Goal: Task Accomplishment & Management: Manage account settings

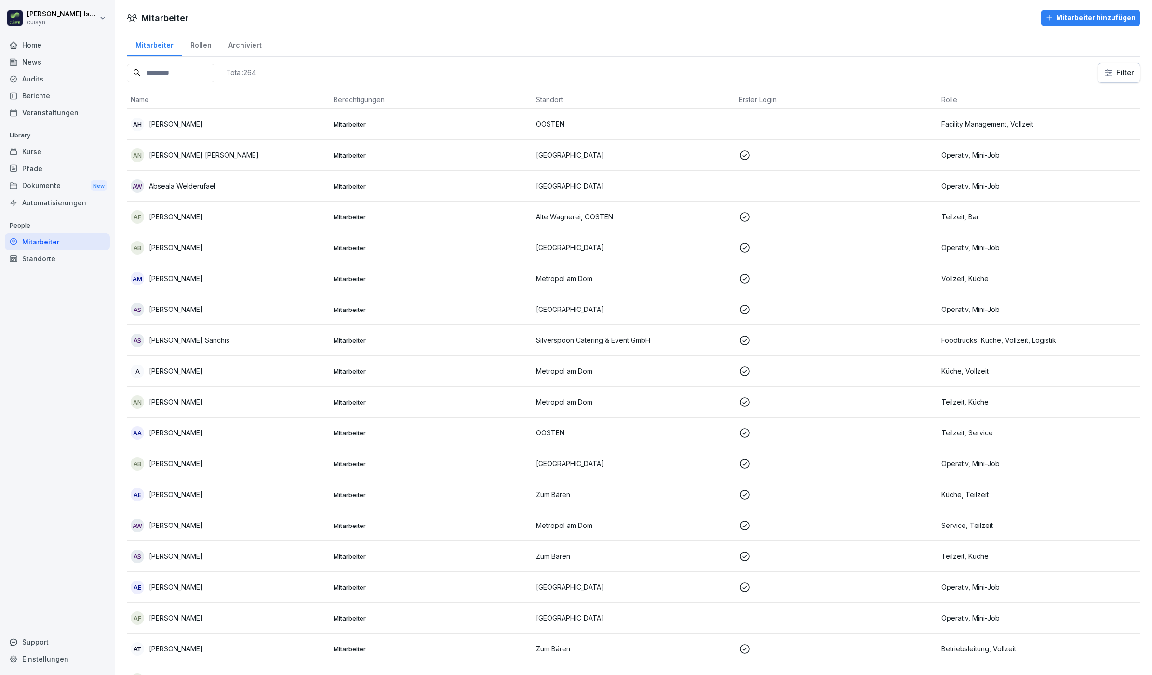
click at [173, 76] on input at bounding box center [171, 73] width 88 height 19
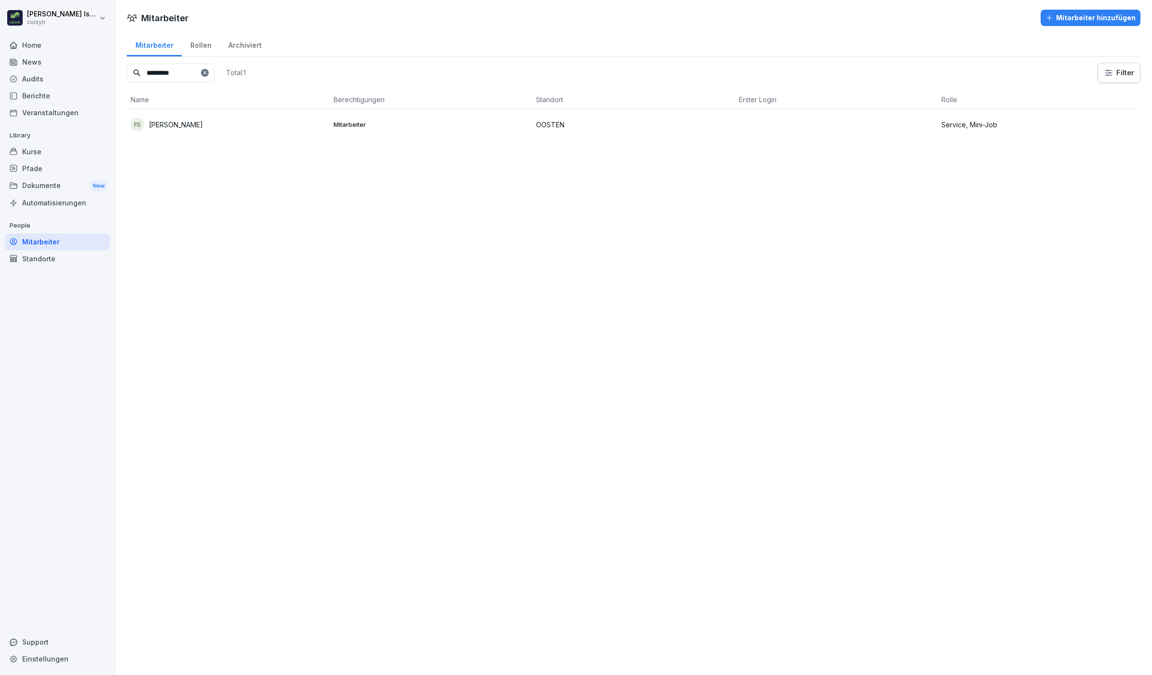
type input "*********"
click at [191, 121] on p "[PERSON_NAME]" at bounding box center [176, 125] width 54 height 10
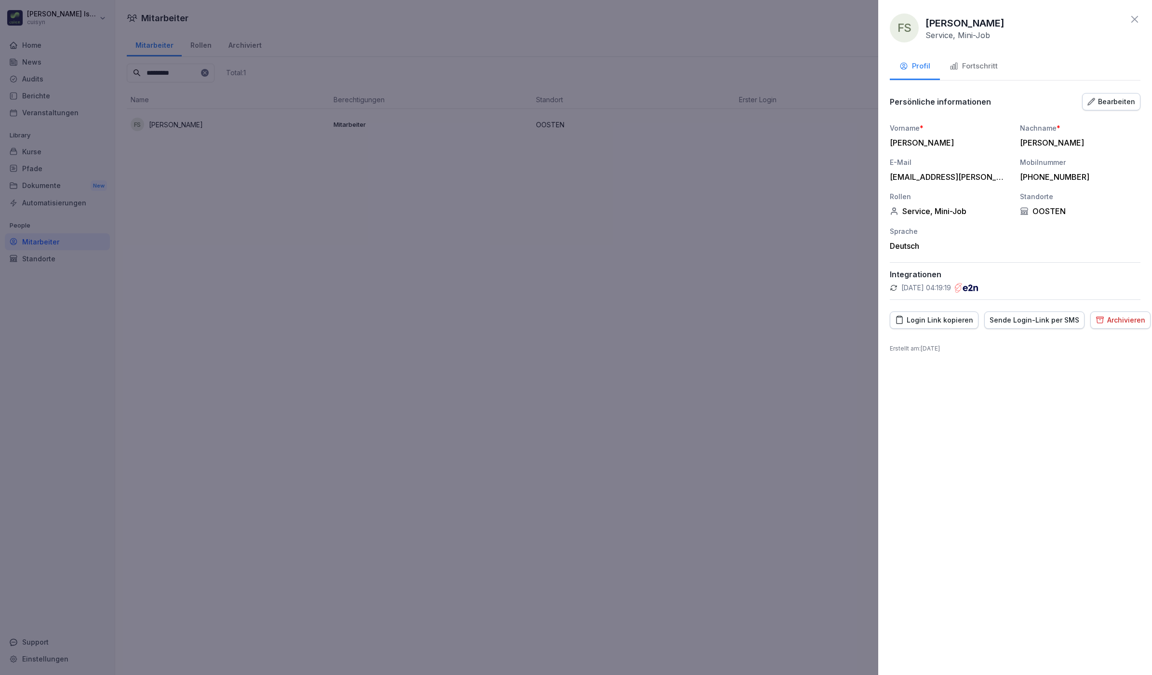
click at [973, 70] on div "Fortschritt" at bounding box center [974, 66] width 48 height 11
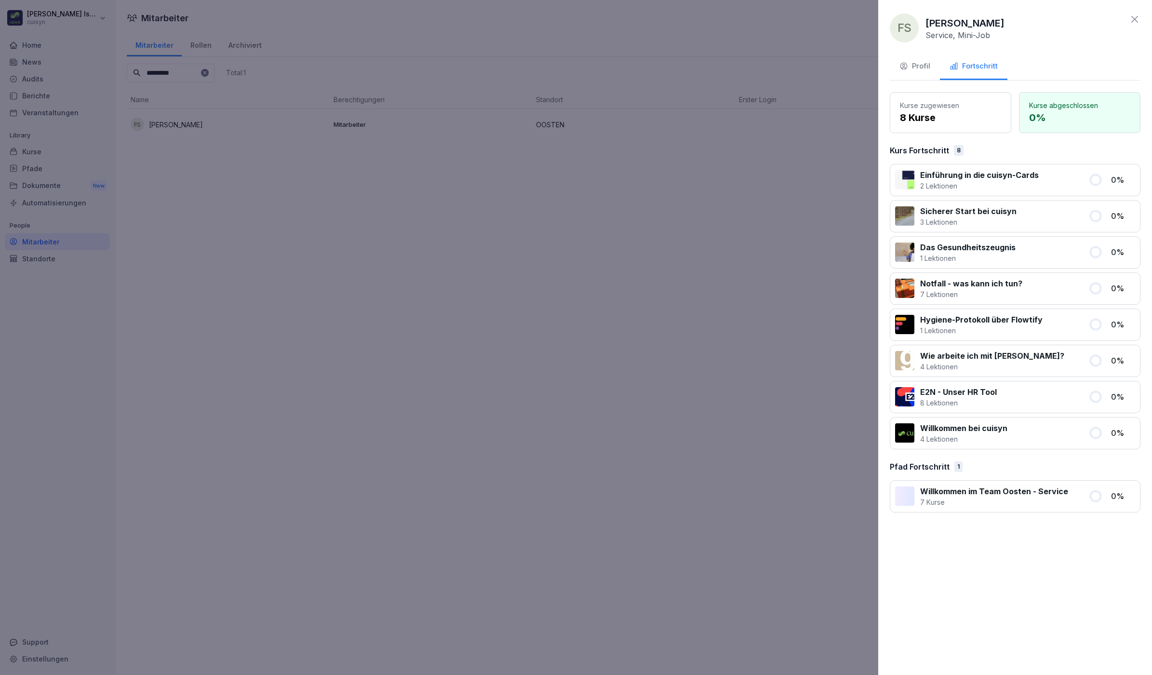
click at [920, 70] on div "Profil" at bounding box center [915, 66] width 31 height 11
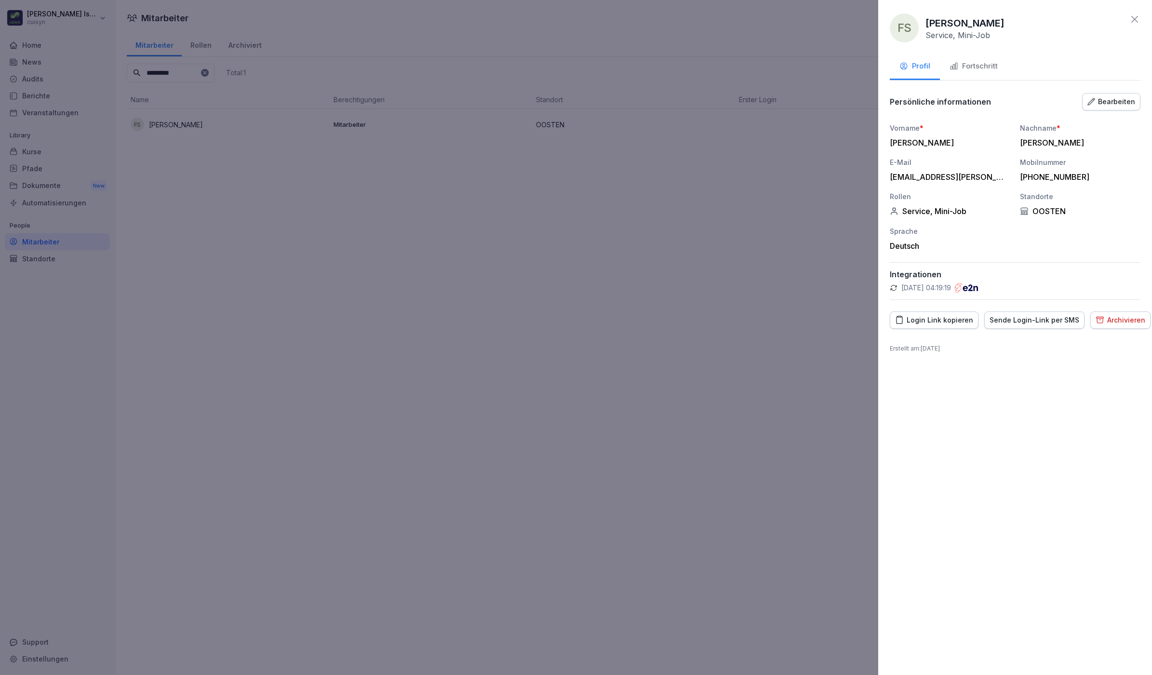
click at [1027, 322] on div "Sende Login-Link per SMS" at bounding box center [1035, 320] width 90 height 11
